Goal: Use online tool/utility: Utilize a website feature to perform a specific function

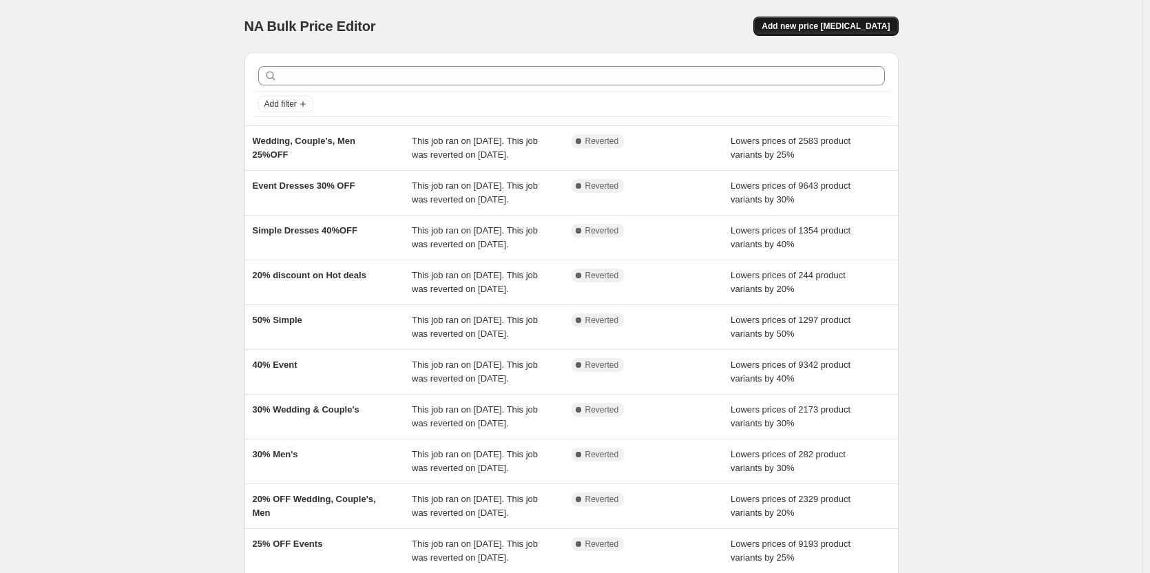
click at [827, 25] on span "Add new price [MEDICAL_DATA]" at bounding box center [826, 26] width 128 height 11
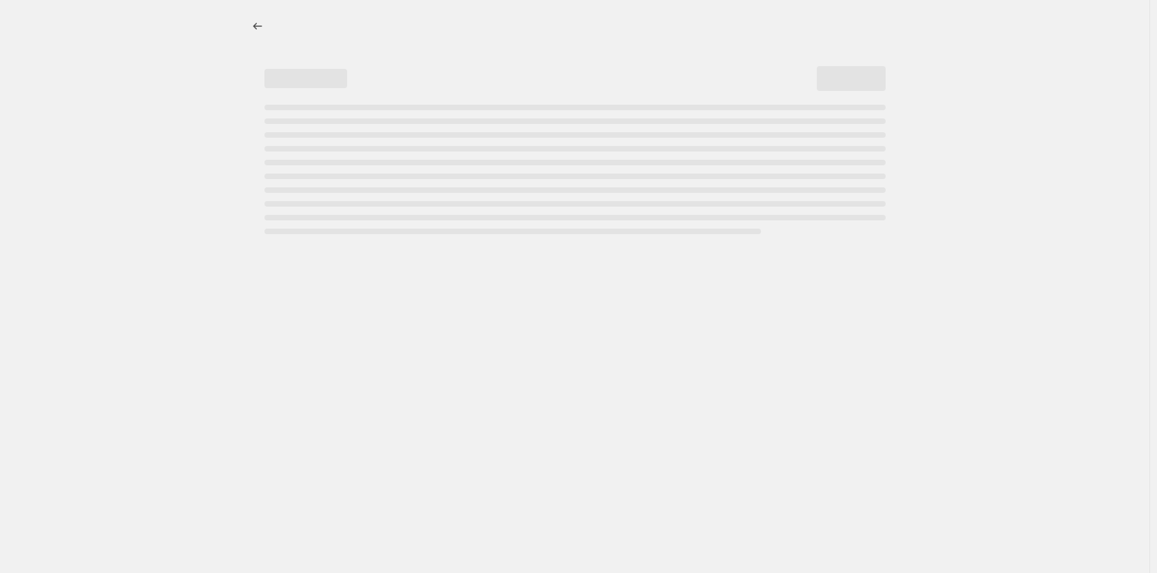
select select "percentage"
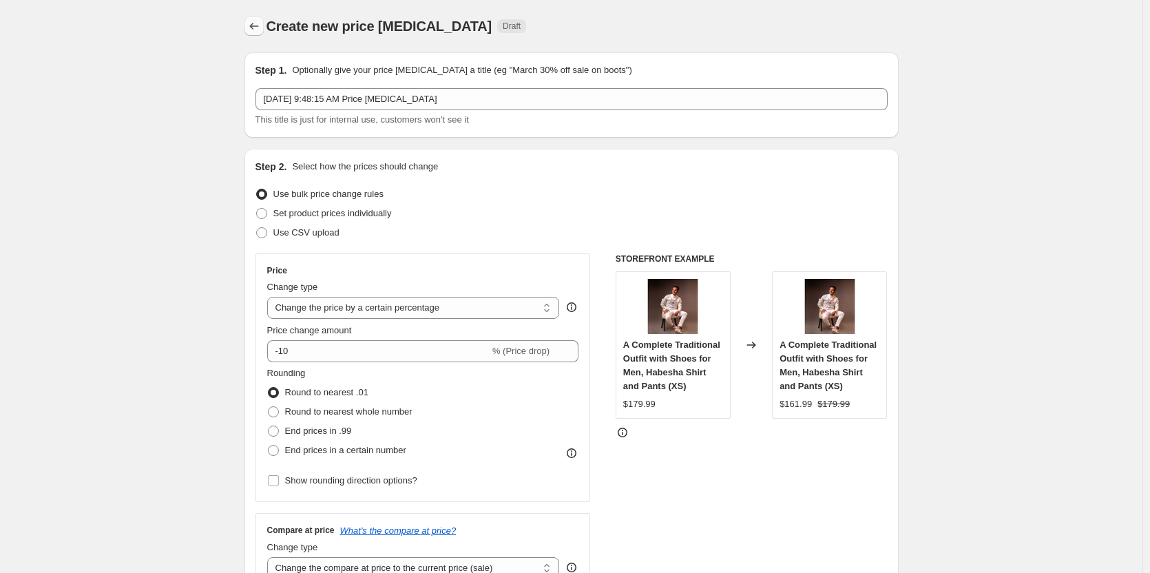
click at [254, 31] on div "Create new price [MEDICAL_DATA]. This page is ready Create new price [MEDICAL_D…" at bounding box center [572, 26] width 654 height 52
click at [254, 31] on icon "Price change jobs" at bounding box center [254, 26] width 14 height 14
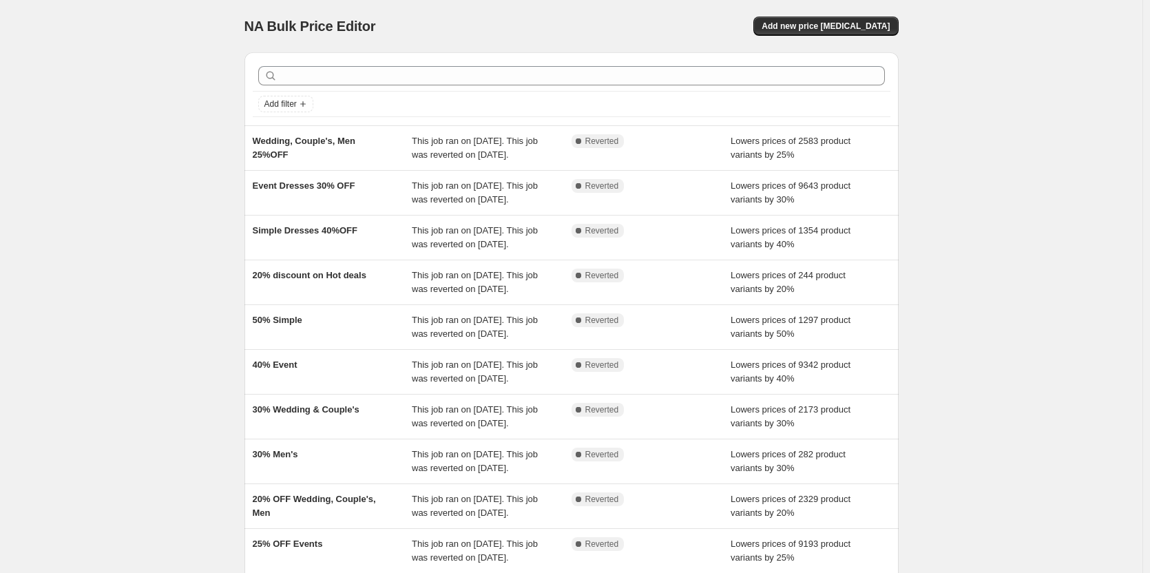
click at [44, 252] on div "NA Bulk Price Editor. This page is ready NA Bulk Price Editor Add new price [ME…" at bounding box center [571, 355] width 1143 height 710
